Goal: Task Accomplishment & Management: Complete application form

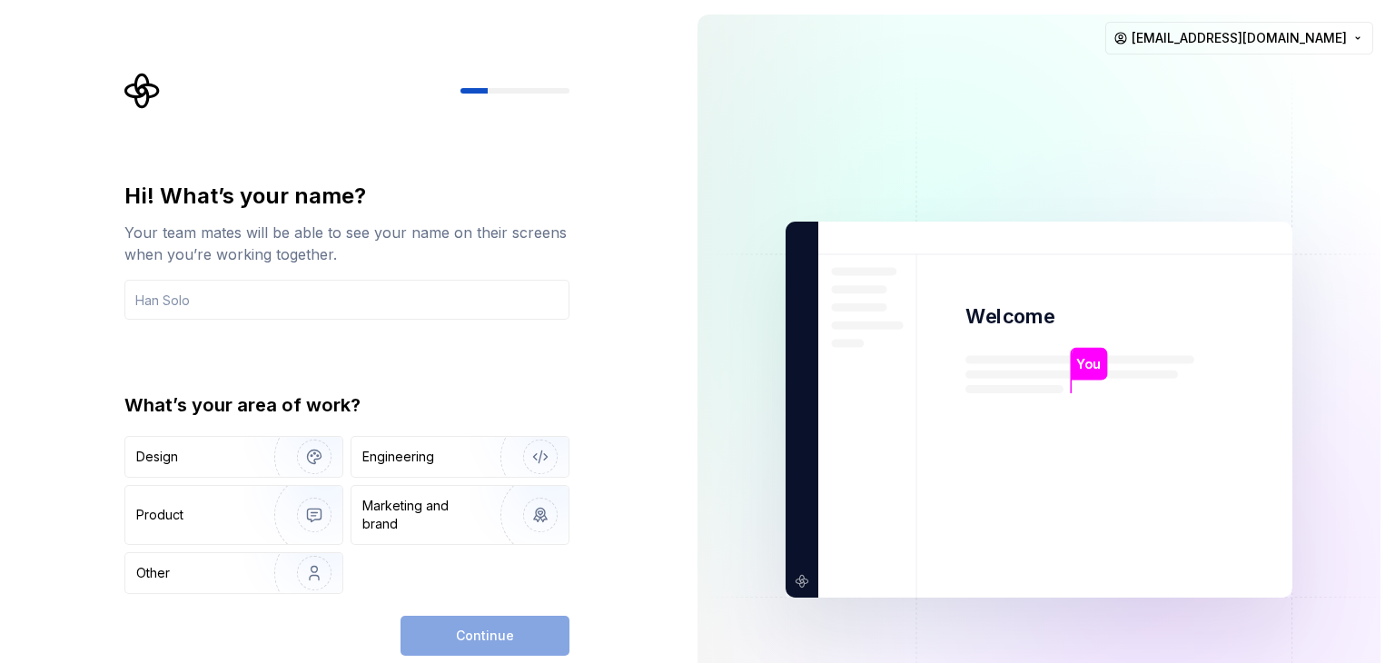
click at [73, 407] on div "Hi! What’s your name? Your team mates will be able to see your name on their sc…" at bounding box center [341, 409] width 683 height 819
click at [425, 452] on div "Engineering" at bounding box center [398, 457] width 72 height 18
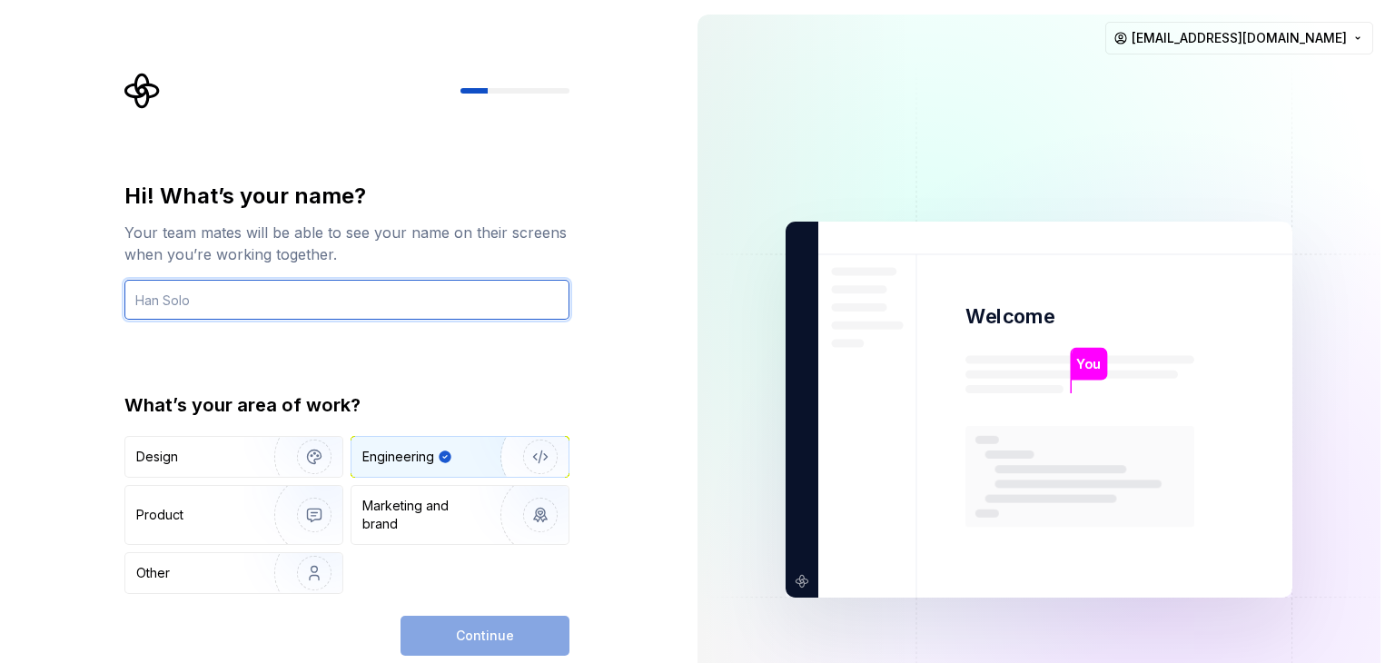
click at [192, 306] on input "text" at bounding box center [346, 300] width 445 height 40
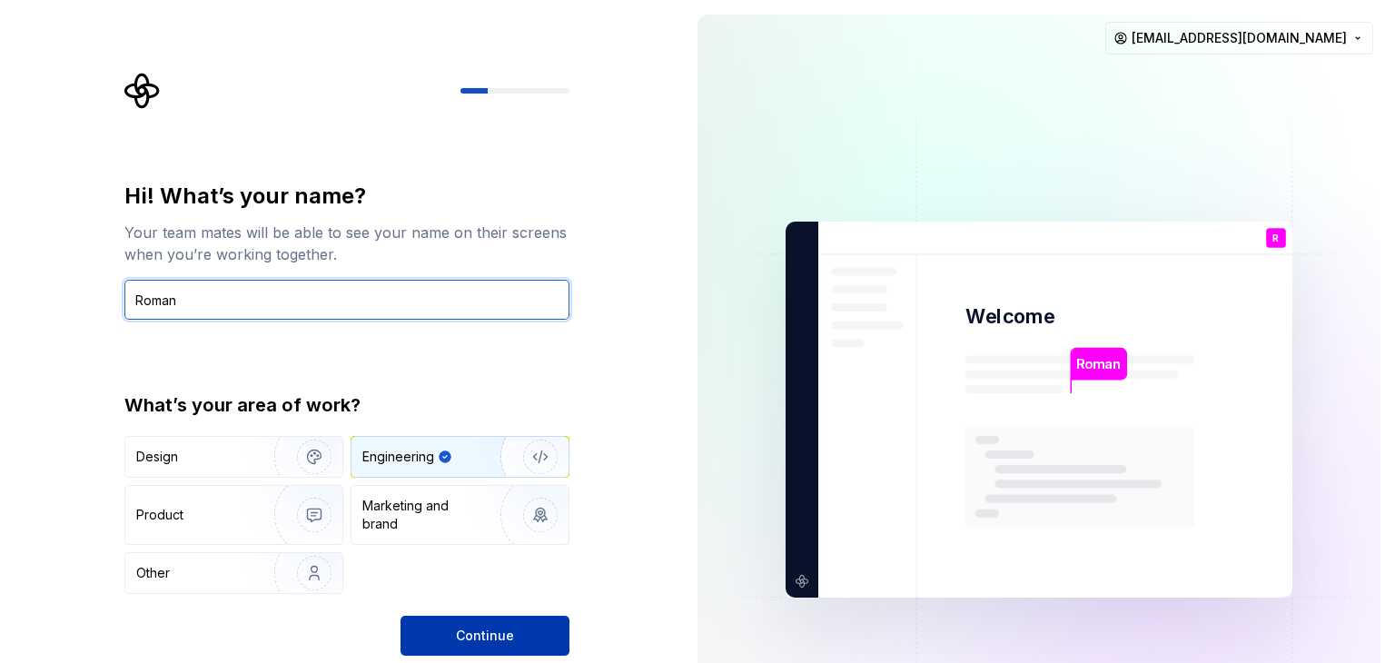
type input "Roman"
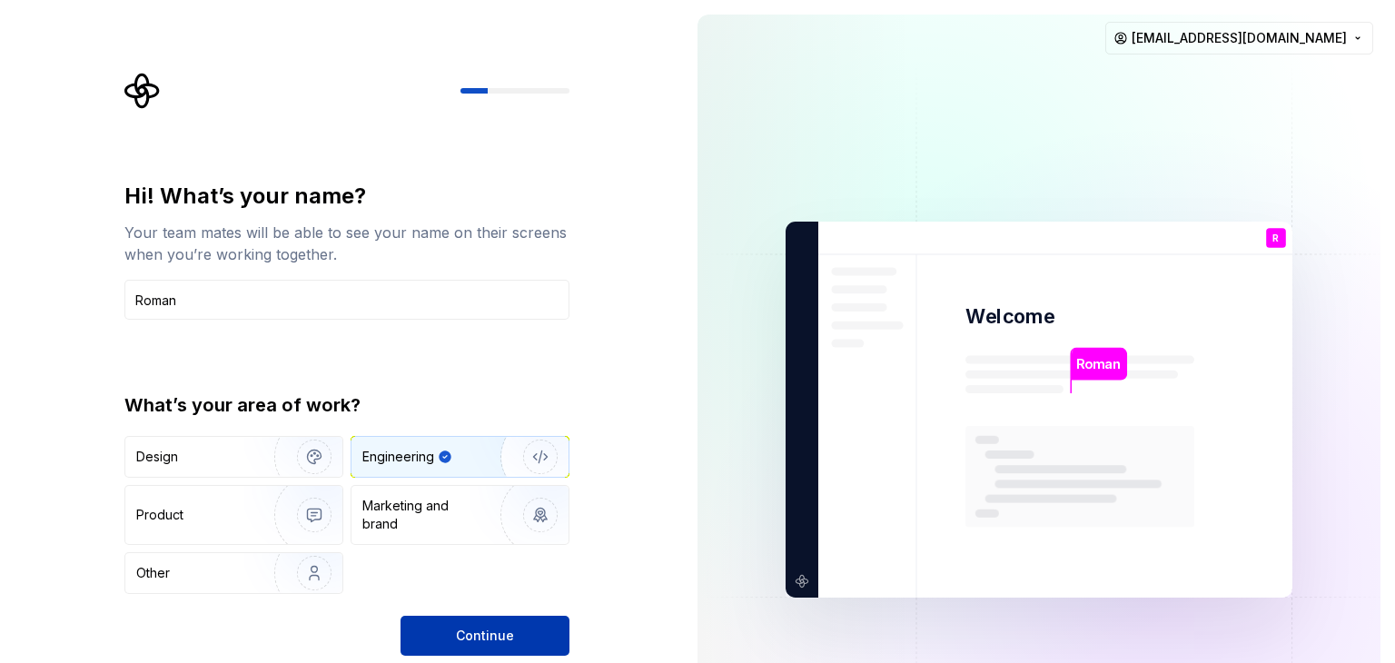
click at [472, 635] on span "Continue" at bounding box center [485, 636] width 58 height 18
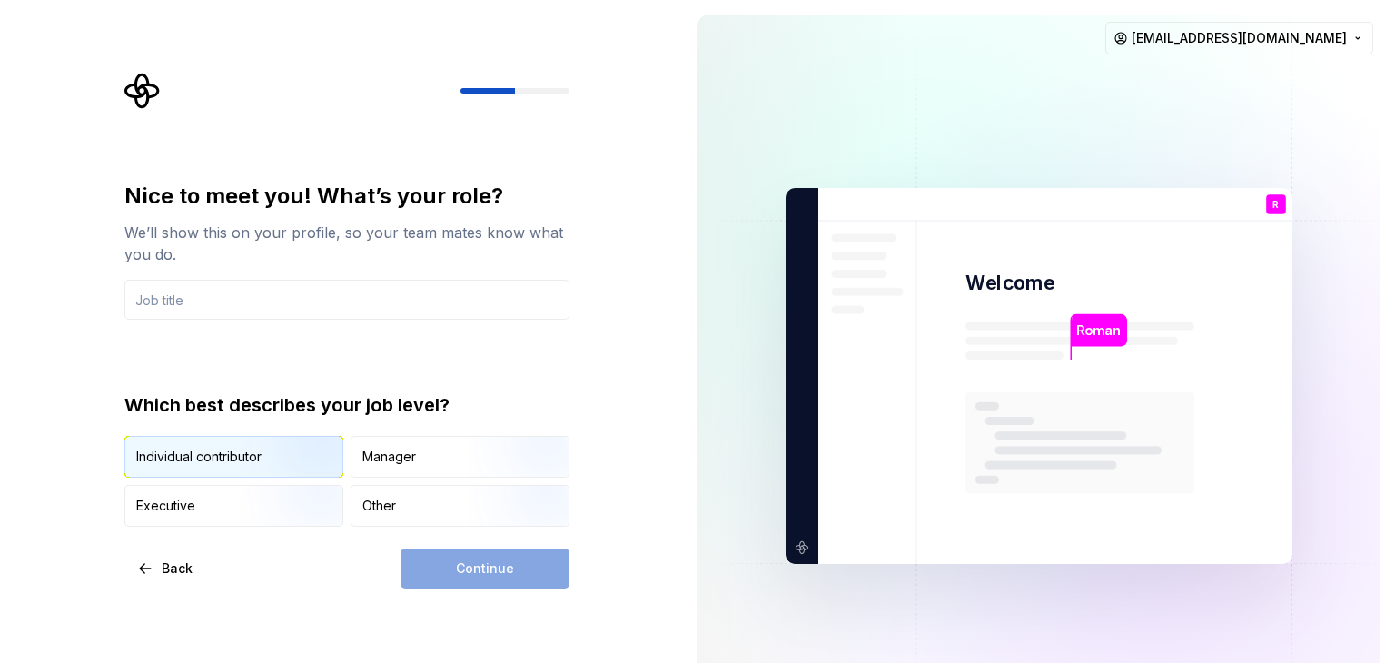
click at [258, 462] on img "button" at bounding box center [299, 480] width 116 height 122
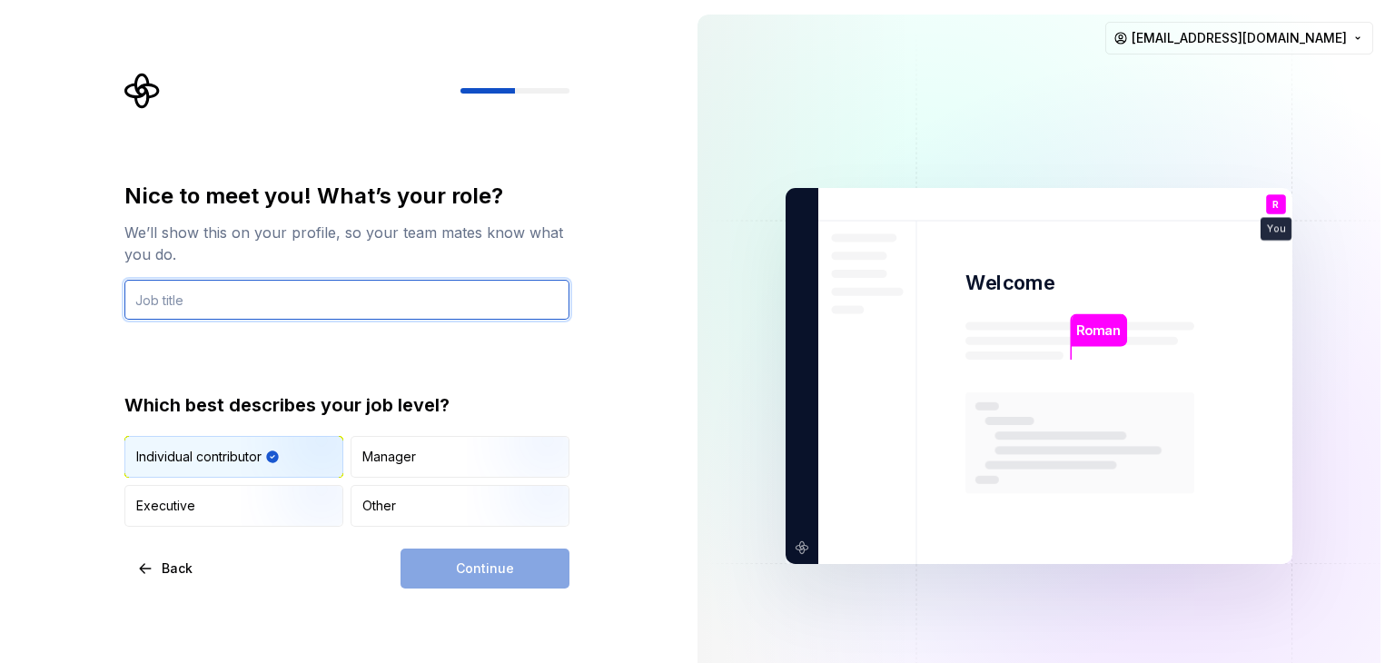
click at [220, 306] on input "text" at bounding box center [346, 300] width 445 height 40
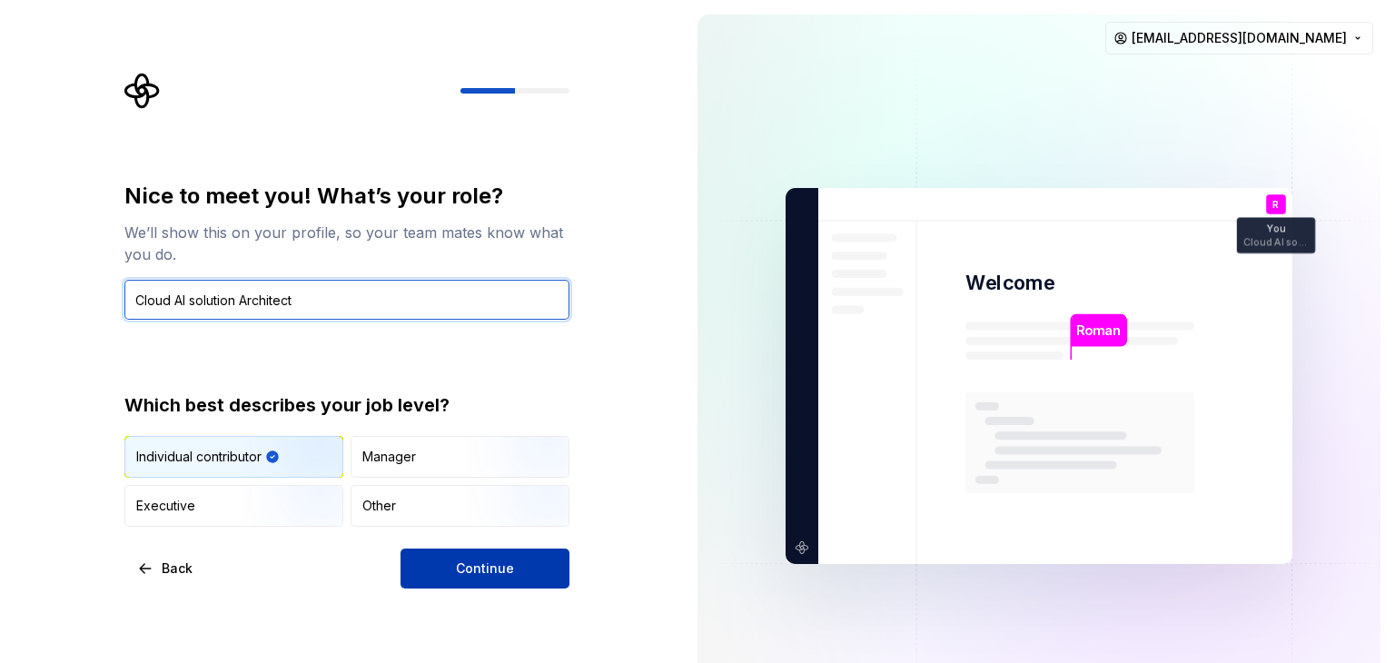
type input "Cloud AI solution Architect"
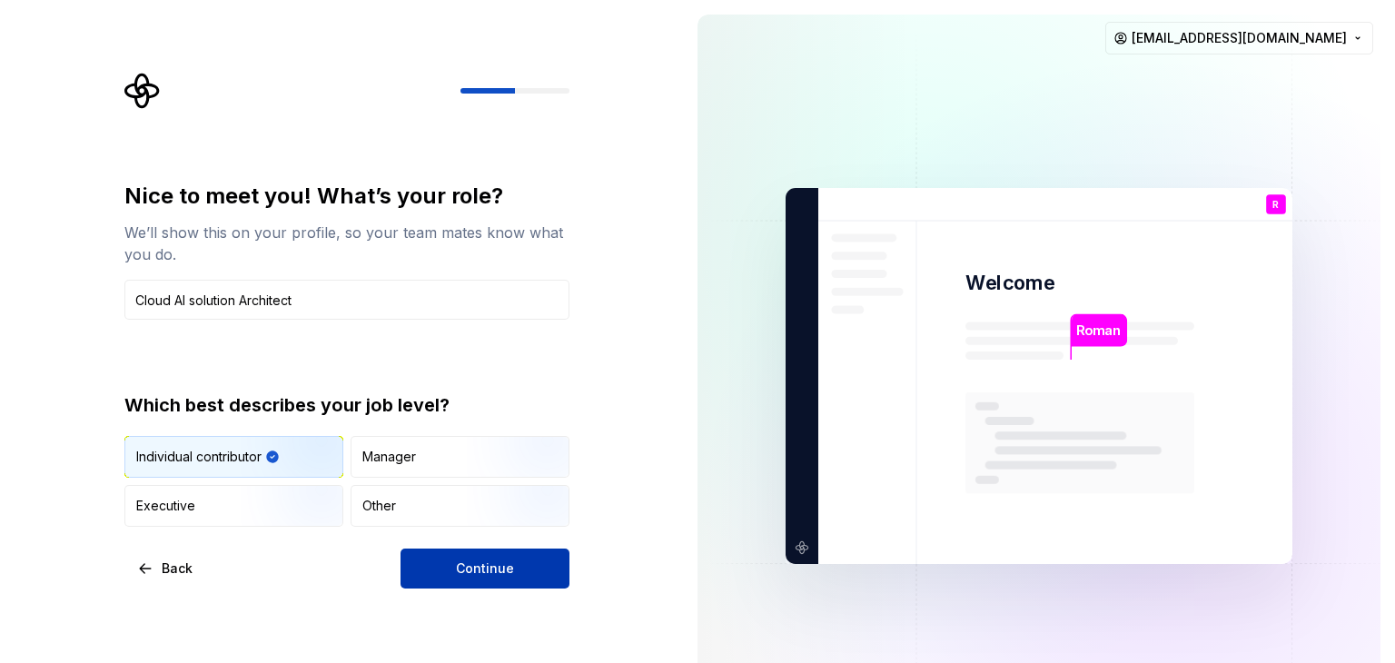
click at [447, 555] on button "Continue" at bounding box center [484, 568] width 169 height 40
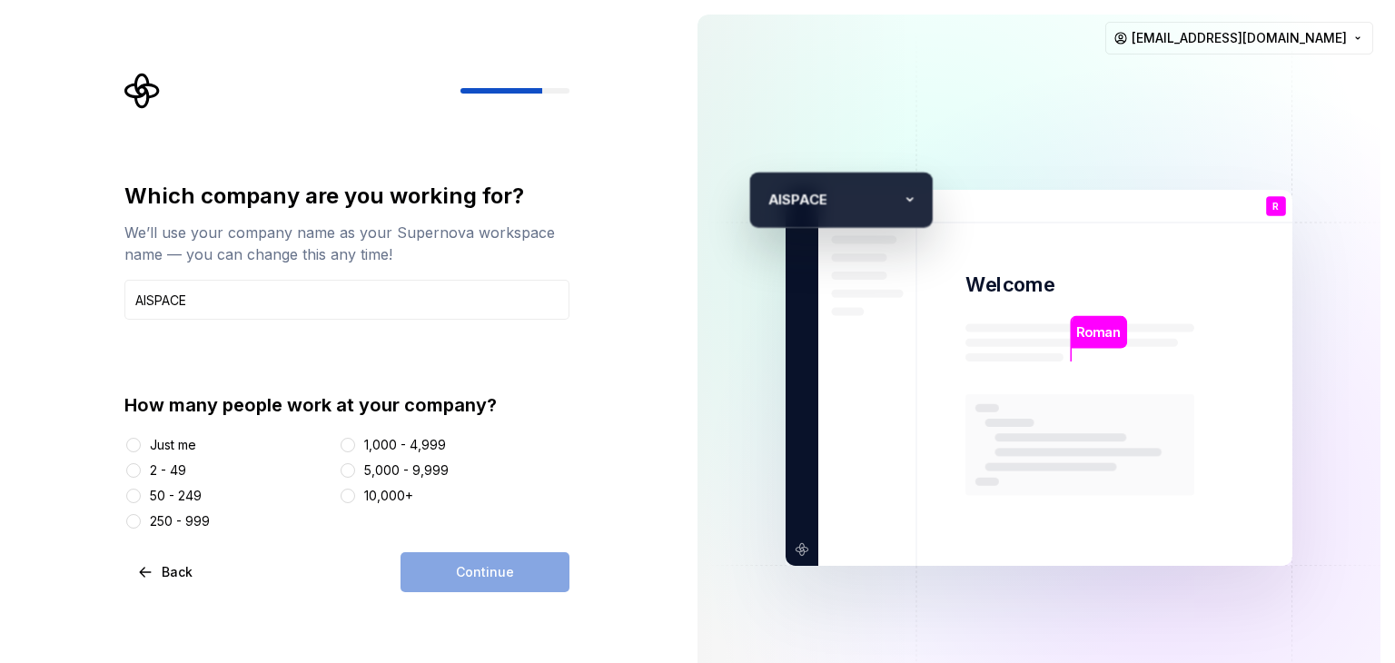
type input "AISPACE"
click at [133, 449] on button "Just me" at bounding box center [133, 445] width 15 height 15
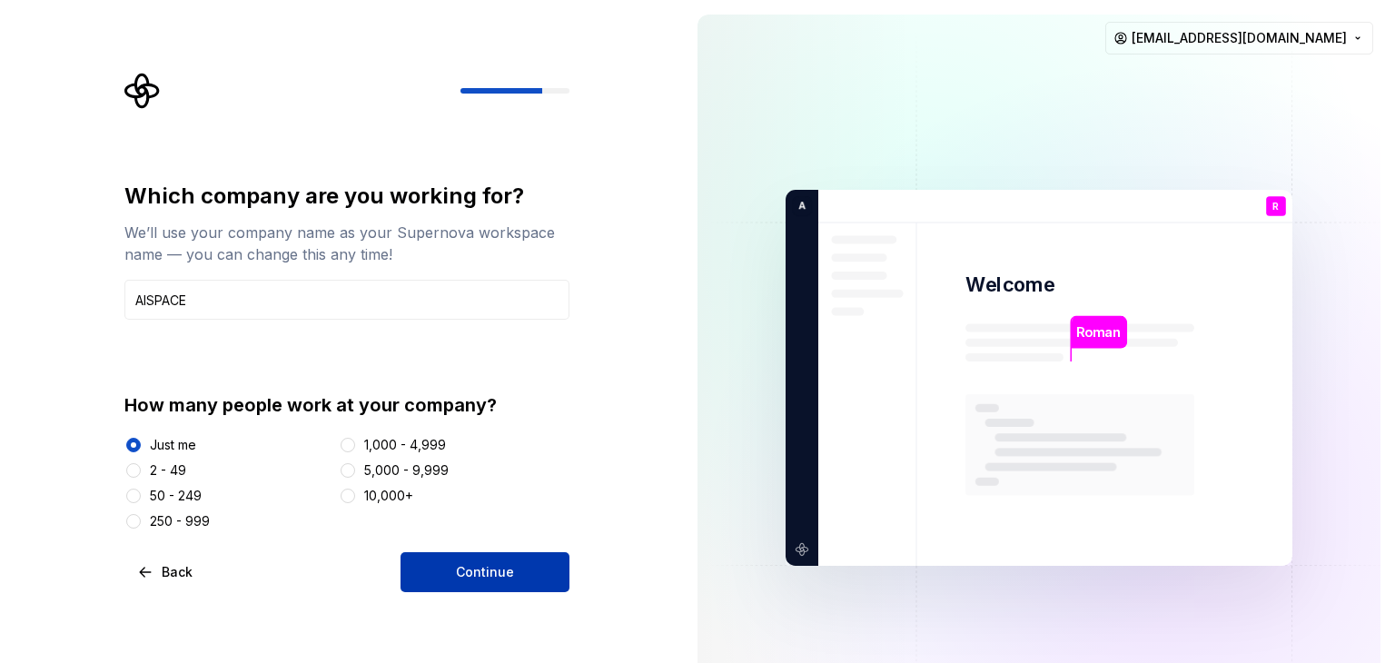
click at [470, 569] on span "Continue" at bounding box center [485, 572] width 58 height 18
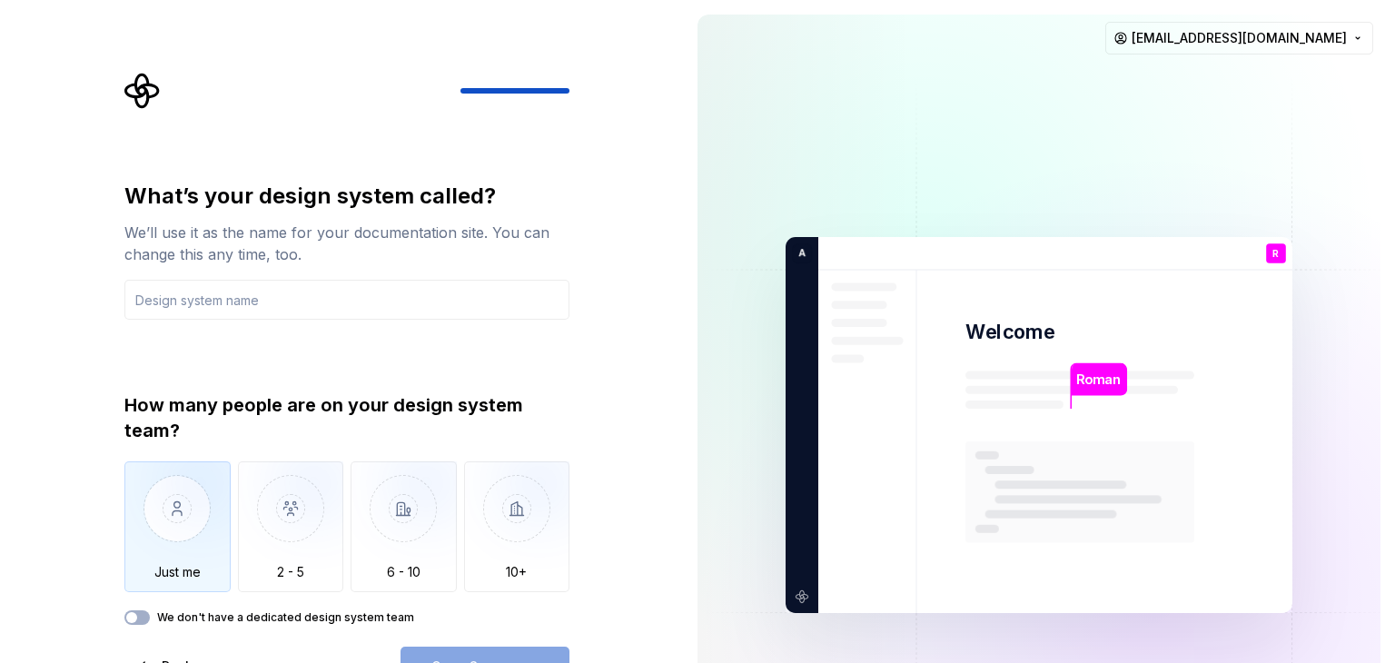
click at [164, 540] on img "button" at bounding box center [177, 522] width 106 height 122
click at [145, 617] on button "We don't have a dedicated design system team" at bounding box center [136, 617] width 25 height 15
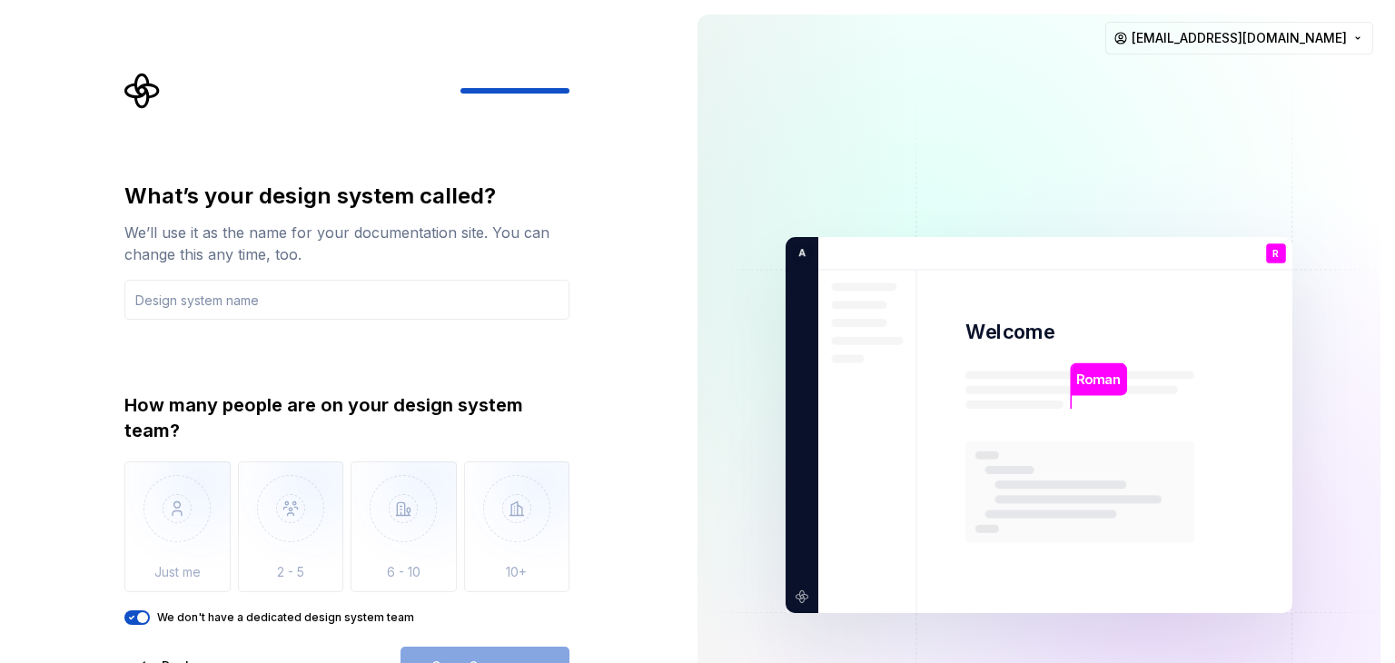
click at [606, 506] on div "What’s your design system called? We’ll use it as the name for your documentati…" at bounding box center [341, 425] width 683 height 850
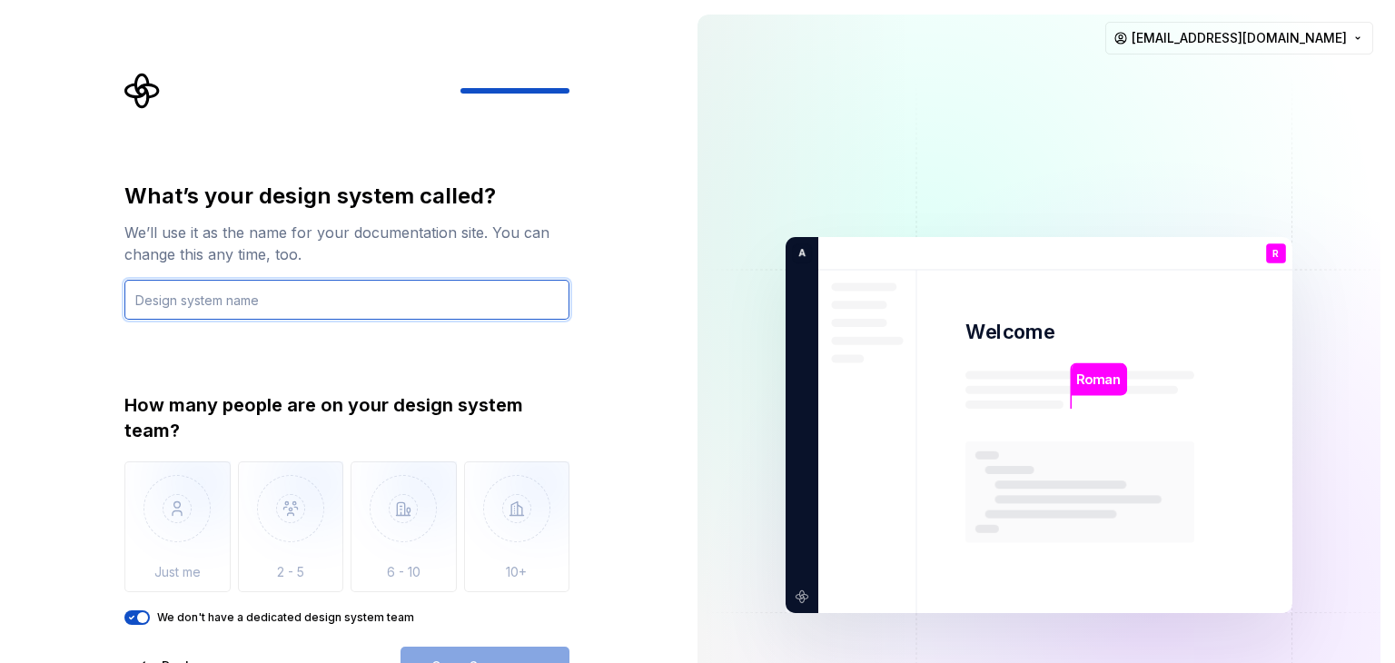
click at [217, 300] on input "text" at bounding box center [346, 300] width 445 height 40
type input "aispace"
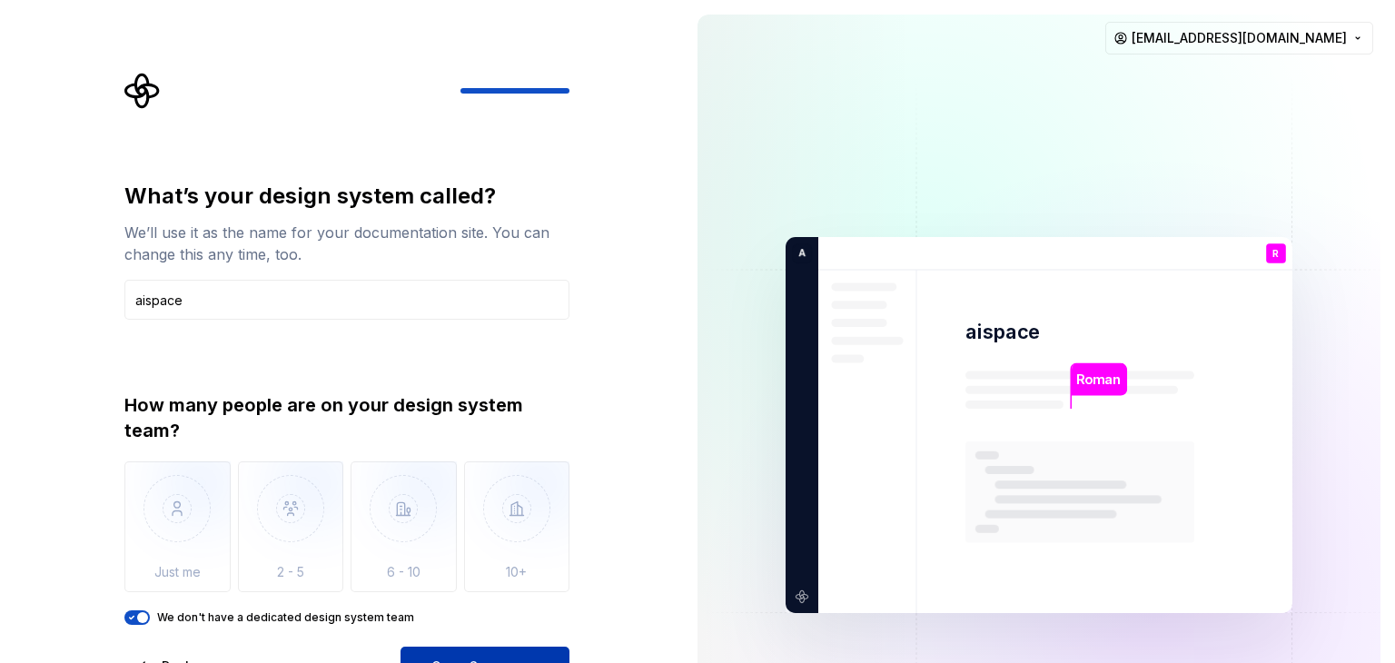
click at [455, 650] on button "Open Supernova" at bounding box center [484, 667] width 169 height 40
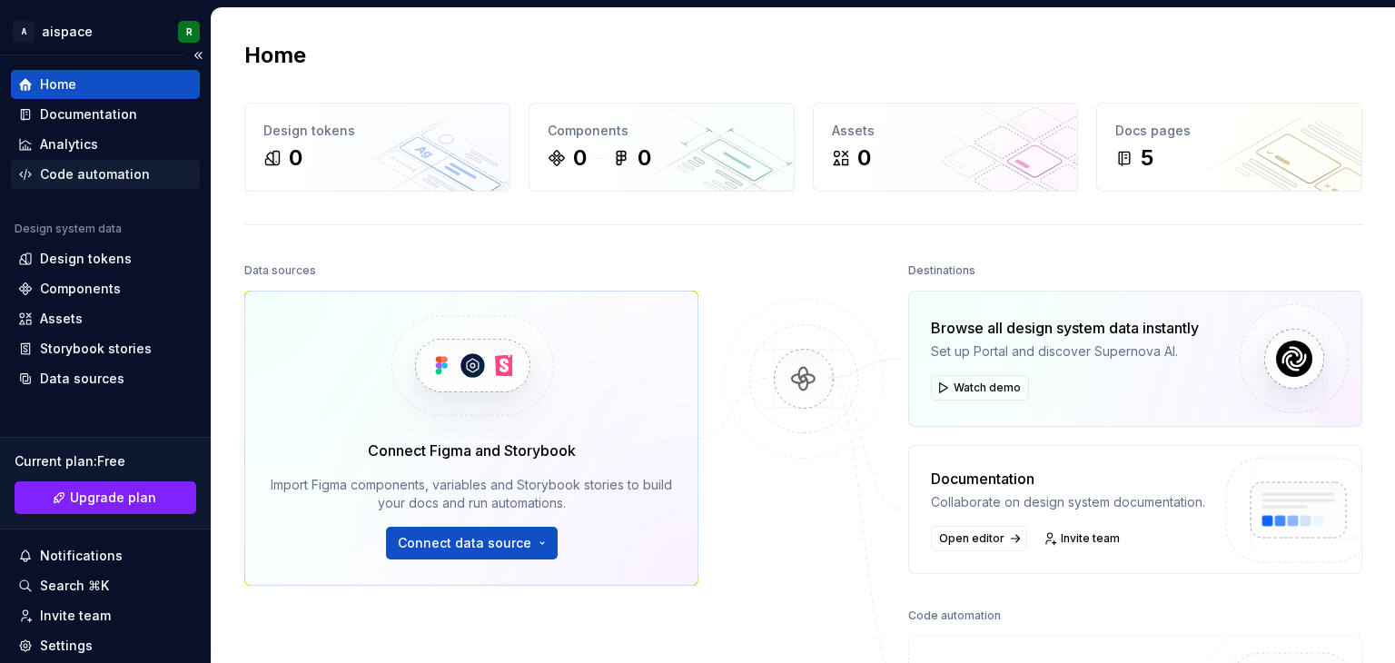
click at [101, 171] on div "Code automation" at bounding box center [95, 174] width 110 height 18
